Goal: Check status: Check status

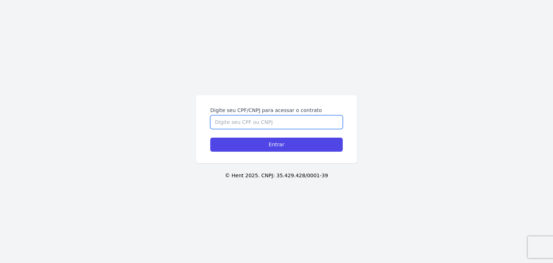
click at [316, 116] on input "Digite seu CPF/CNPJ para acessar o contrato" at bounding box center [276, 122] width 132 height 14
paste input "423.328.928-77"
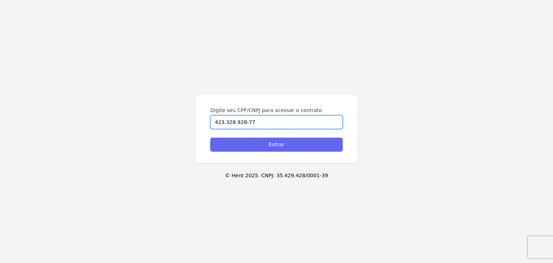
type input "423.328.928-77"
click at [305, 148] on input "Entrar" at bounding box center [276, 145] width 132 height 14
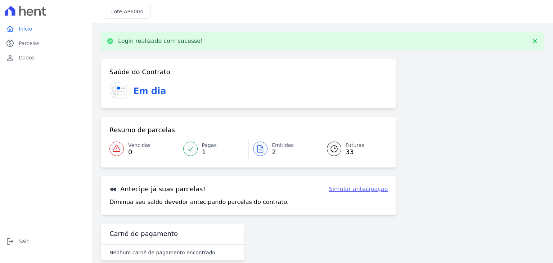
click at [268, 152] on link "Emitidas 2" at bounding box center [283, 149] width 69 height 20
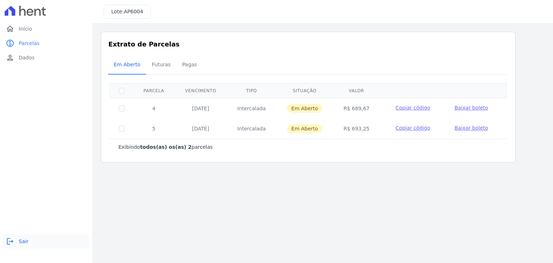
click at [30, 245] on link "logout Sair" at bounding box center [46, 241] width 86 height 14
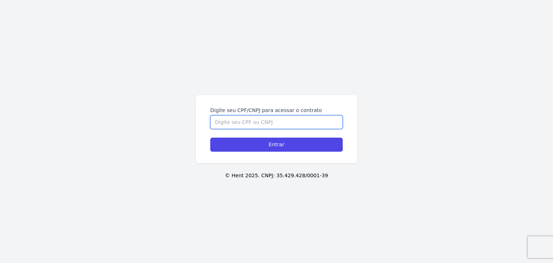
click at [252, 123] on input "Digite seu CPF/CNPJ para acessar o contrato" at bounding box center [276, 122] width 132 height 14
paste input "423.328.928-77"
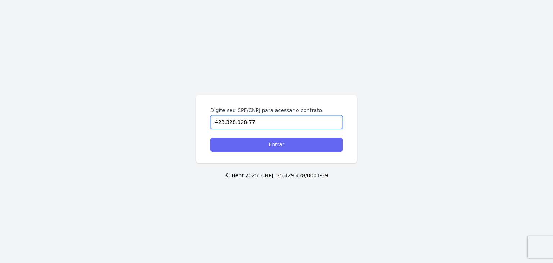
type input "423.328.928-77"
click at [260, 144] on input "Entrar" at bounding box center [276, 145] width 132 height 14
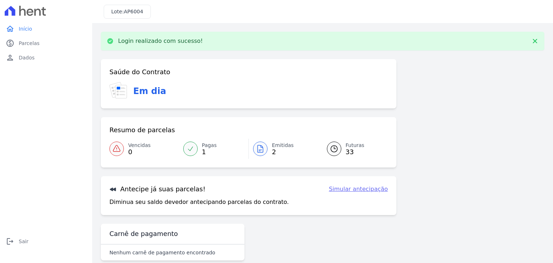
click at [258, 150] on icon at bounding box center [260, 148] width 9 height 9
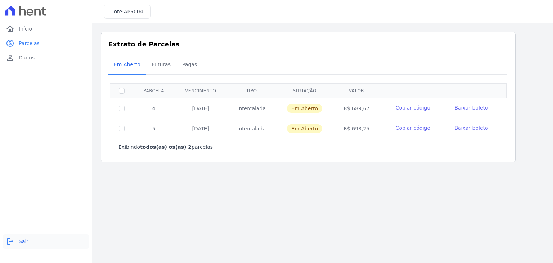
click at [20, 245] on link "logout Sair" at bounding box center [46, 241] width 86 height 14
